Goal: Register for event/course: Sign up to attend an event or enroll in a course

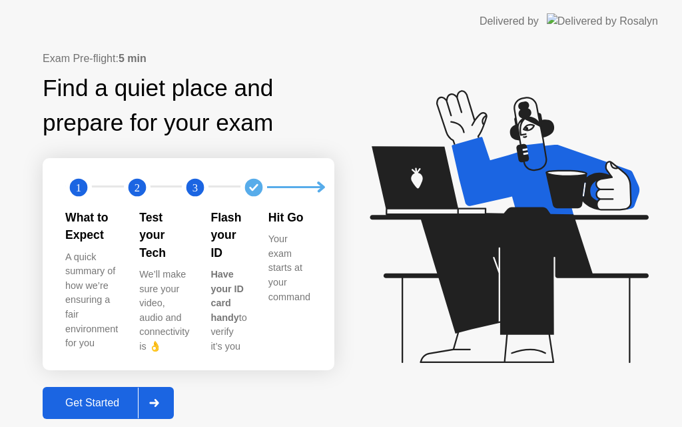
click at [102, 397] on div "Get Started" at bounding box center [92, 403] width 91 height 12
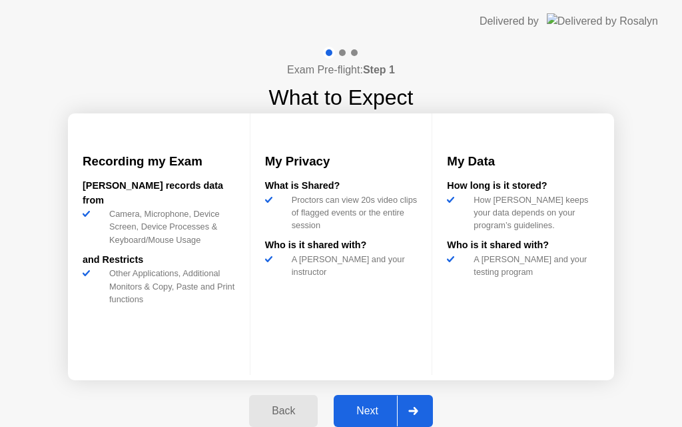
click at [358, 408] on div "Next" at bounding box center [367, 411] width 59 height 12
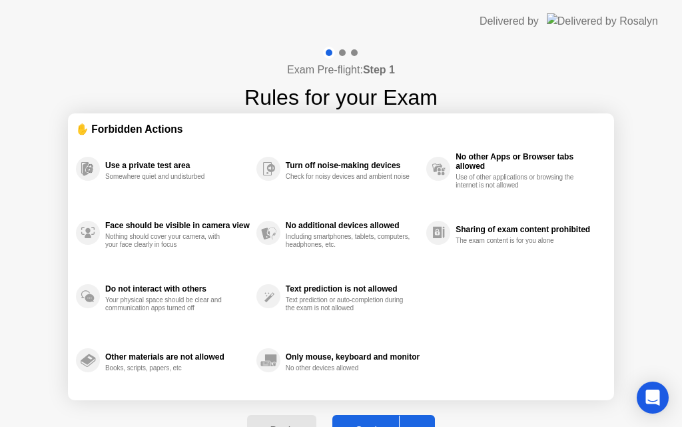
click at [373, 419] on button "Got it" at bounding box center [384, 431] width 103 height 32
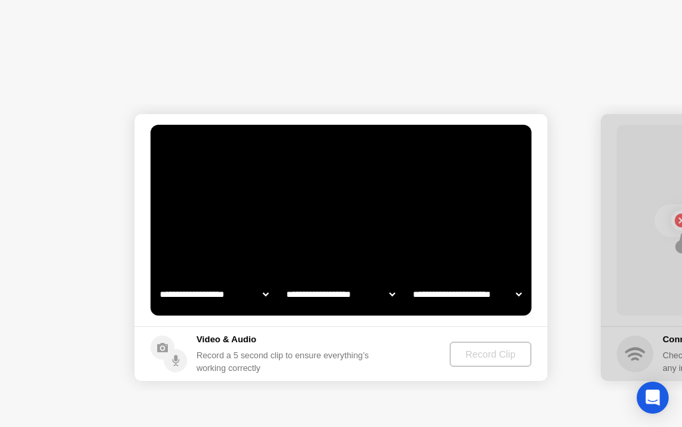
select select "**********"
select select "*******"
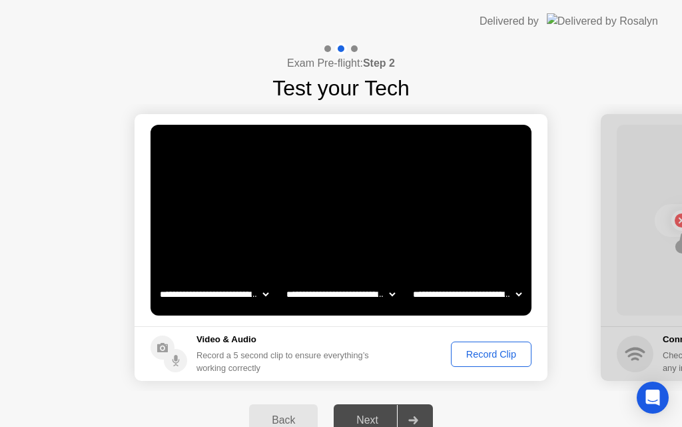
click at [490, 349] on div "Record Clip" at bounding box center [491, 354] width 71 height 11
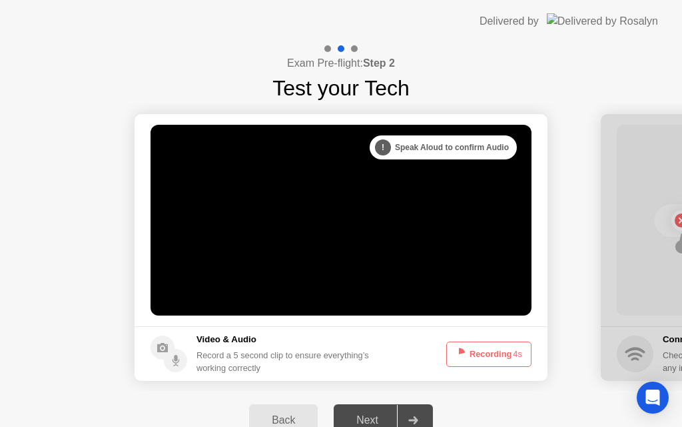
click at [484, 357] on button "Recording 4s" at bounding box center [489, 353] width 85 height 25
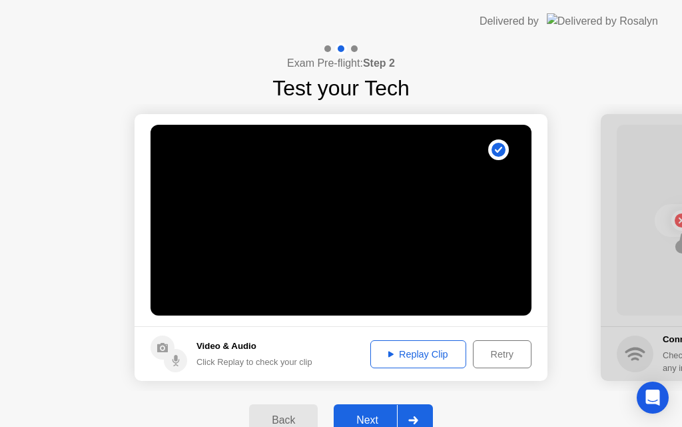
click at [493, 355] on div "Retry" at bounding box center [502, 354] width 49 height 11
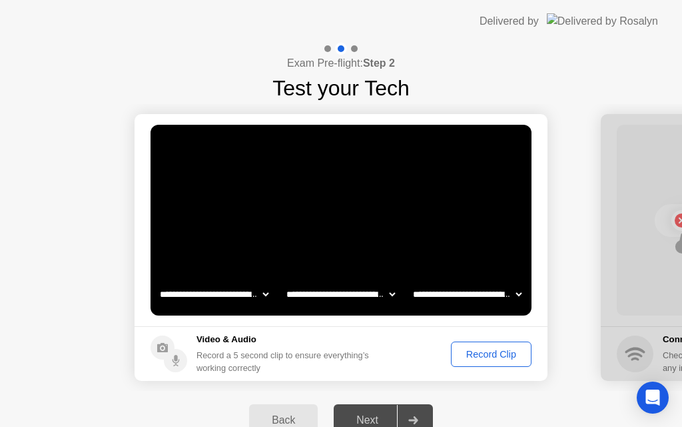
click at [486, 353] on div "Record Clip" at bounding box center [491, 354] width 71 height 11
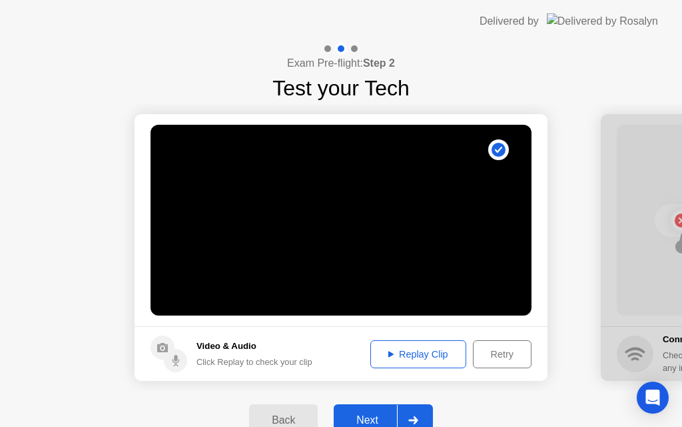
click at [369, 419] on div "Next" at bounding box center [367, 420] width 59 height 12
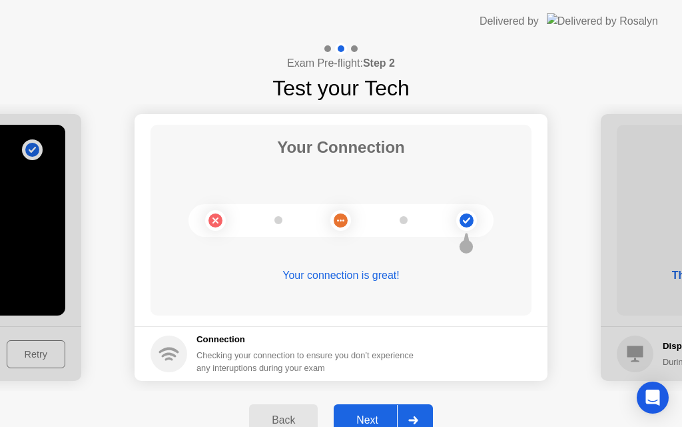
click at [368, 418] on div "Next" at bounding box center [367, 420] width 59 height 12
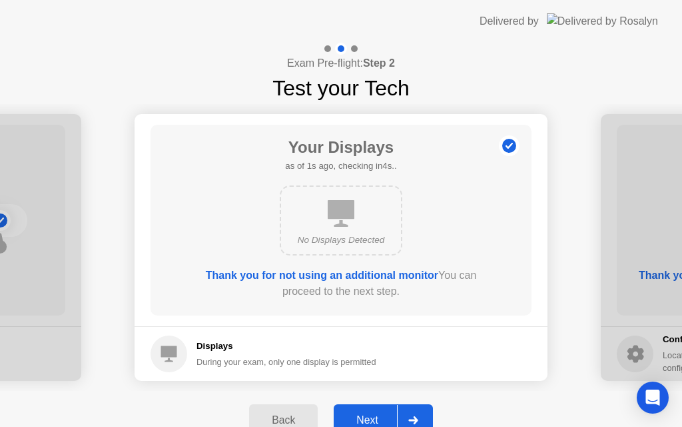
click at [368, 417] on div "Next" at bounding box center [367, 420] width 59 height 12
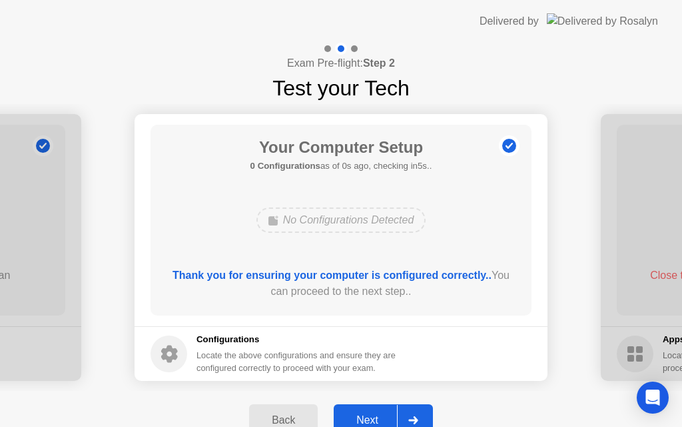
click at [368, 417] on div "Next" at bounding box center [367, 420] width 59 height 12
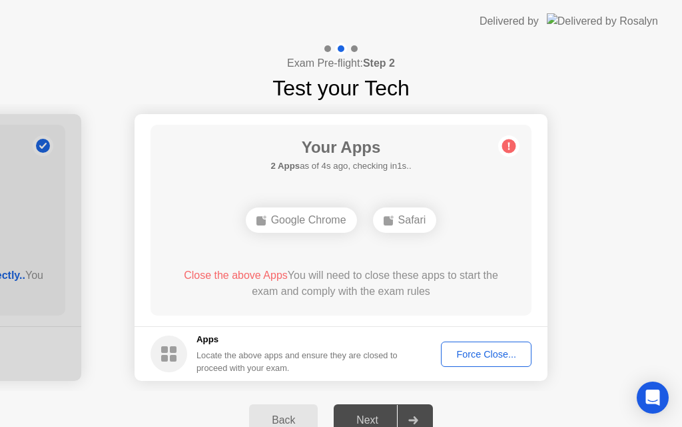
click at [491, 353] on div "Force Close..." at bounding box center [486, 354] width 81 height 11
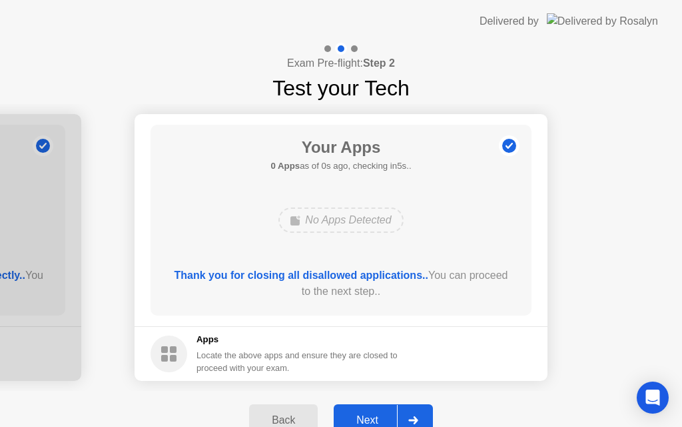
click at [367, 418] on div "Next" at bounding box center [367, 420] width 59 height 12
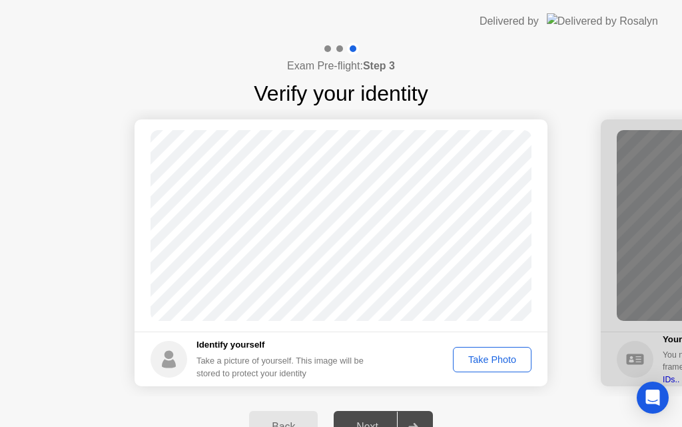
click at [491, 363] on div "Take Photo" at bounding box center [492, 359] width 69 height 11
click at [487, 359] on div "Retake" at bounding box center [501, 359] width 52 height 11
click at [499, 359] on div "Take Photo" at bounding box center [492, 359] width 69 height 11
click at [369, 422] on div "Next" at bounding box center [367, 427] width 59 height 12
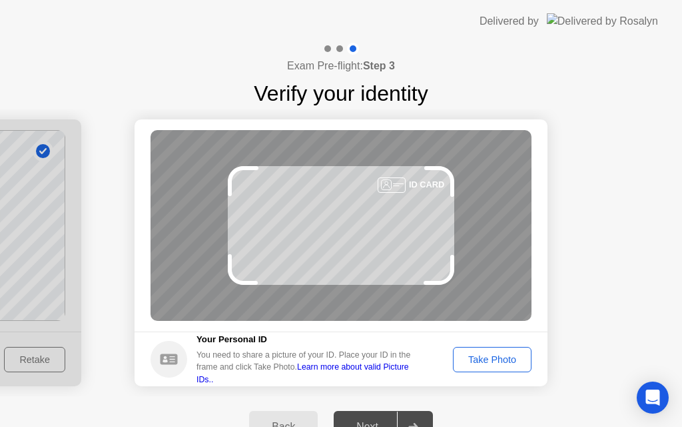
click at [491, 354] on div "Take Photo" at bounding box center [492, 359] width 69 height 11
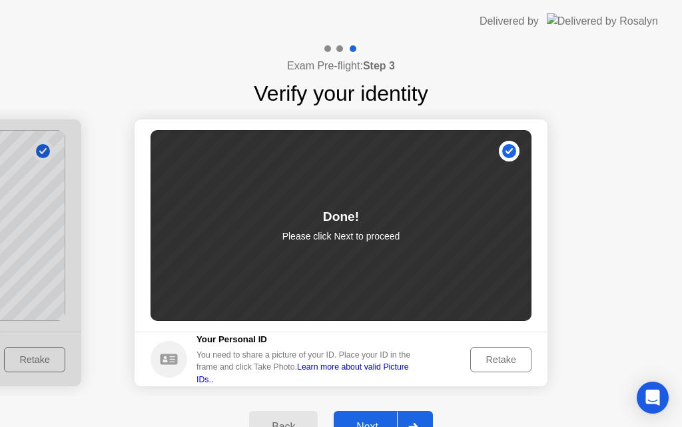
click at [370, 417] on button "Next" at bounding box center [383, 427] width 99 height 32
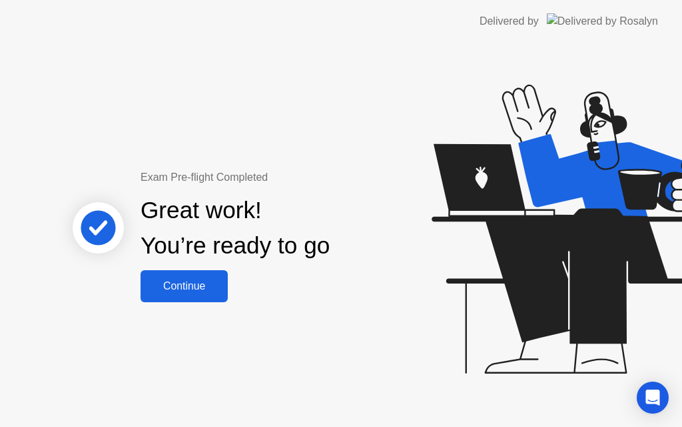
click at [209, 291] on div "Continue" at bounding box center [184, 286] width 79 height 12
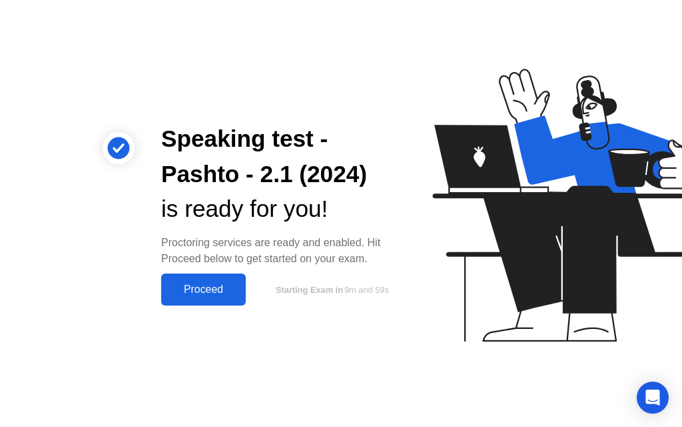
click at [199, 291] on div "Proceed" at bounding box center [203, 289] width 77 height 12
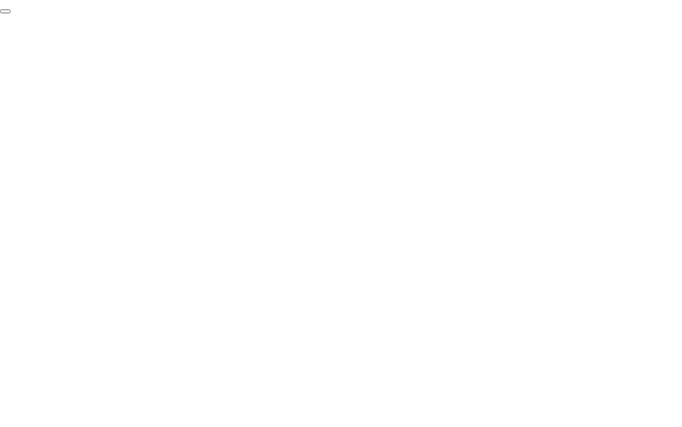
click at [11, 13] on button "End Proctoring Session" at bounding box center [5, 11] width 11 height 4
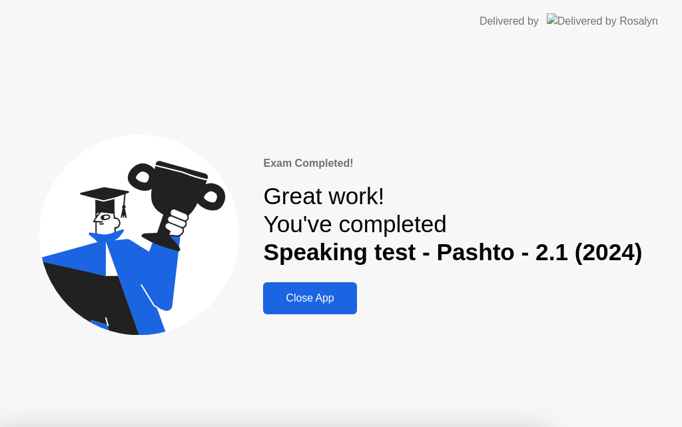
click at [329, 297] on div "Close App" at bounding box center [309, 298] width 85 height 12
